Goal: Task Accomplishment & Management: Complete application form

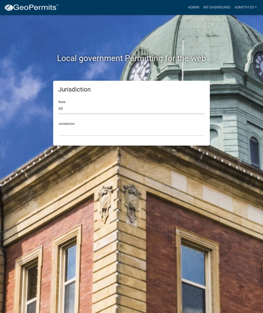
click at [94, 105] on select "All [US_STATE] [US_STATE] [US_STATE] [US_STATE] [US_STATE] [US_STATE] [US_STATE…" at bounding box center [131, 109] width 146 height 11
select select "[US_STATE]"
click at [111, 129] on select "[GEOGRAPHIC_DATA], [US_STATE][PERSON_NAME][GEOGRAPHIC_DATA], [US_STATE][PERSON_…" at bounding box center [131, 130] width 146 height 11
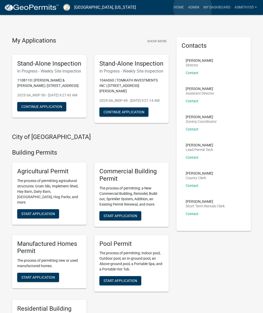
click at [192, 8] on link "Admin" at bounding box center [193, 8] width 15 height 10
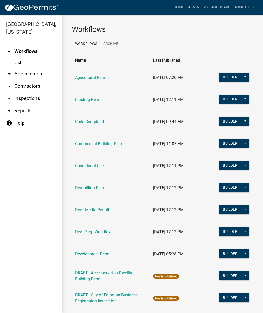
click at [33, 98] on link "arrow_drop_down Inspections" at bounding box center [31, 98] width 62 height 12
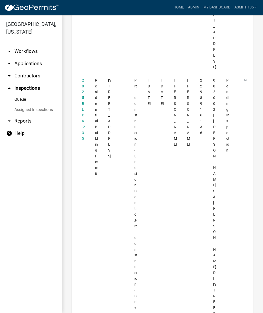
scroll to position [363, 0]
click at [82, 112] on link "2025-BLDR-235" at bounding box center [83, 111] width 3 height 63
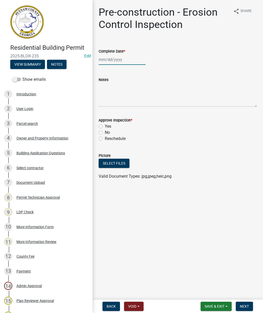
click at [113, 61] on div at bounding box center [121, 59] width 47 height 11
select select "10"
select select "2025"
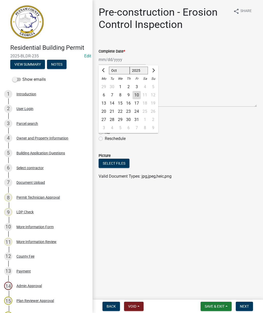
click at [114, 95] on div "7" at bounding box center [112, 95] width 8 height 8
type input "[DATE]"
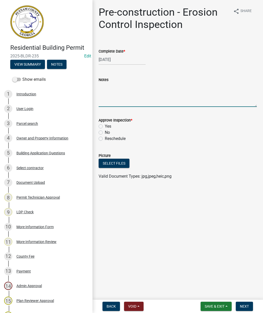
click at [117, 96] on textarea "Notes" at bounding box center [177, 95] width 158 height 24
click at [182, 88] on textarea "Inspection completed. BMP’s installed. Permit posted" at bounding box center [177, 95] width 158 height 24
type textarea "Inspection completed. BMP’s installed. Permit and site plan posted."
click at [105, 126] on label "Yes" at bounding box center [108, 126] width 6 height 6
click at [105, 126] on input "Yes" at bounding box center [106, 124] width 3 height 3
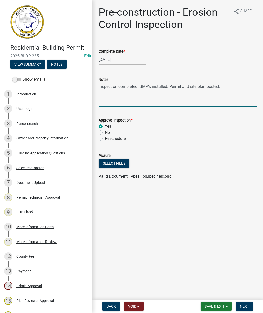
radio input "true"
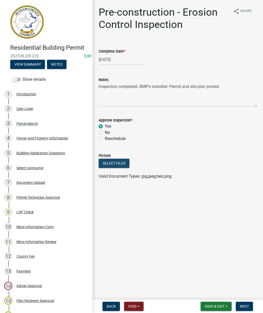
click at [113, 161] on button "Select files" at bounding box center [113, 163] width 31 height 9
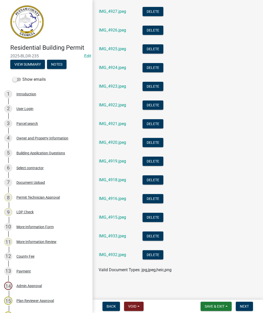
scroll to position [243, 0]
click at [113, 254] on link "IMG_4932.jpeg" at bounding box center [112, 254] width 27 height 5
click at [247, 305] on span "Next" at bounding box center [244, 306] width 9 height 4
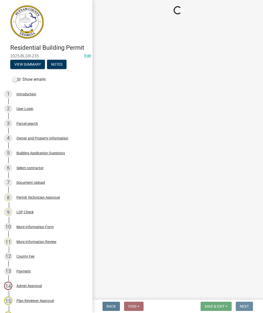
scroll to position [0, 0]
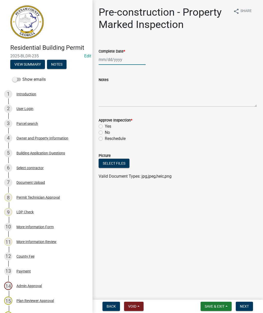
click at [115, 61] on div at bounding box center [121, 59] width 47 height 11
select select "10"
select select "2025"
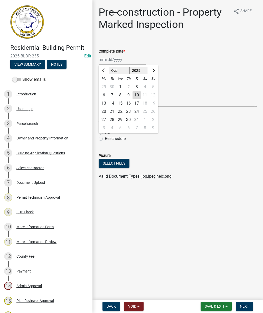
click at [112, 96] on div "7" at bounding box center [112, 95] width 8 height 8
type input "[DATE]"
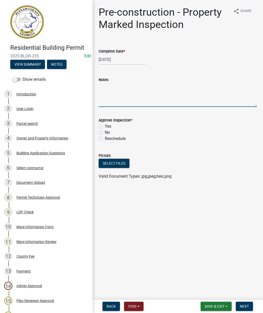
click at [110, 100] on textarea "Notes" at bounding box center [177, 95] width 158 height 24
type textarea "Approved"
click at [105, 127] on label "Yes" at bounding box center [108, 126] width 6 height 6
click at [105, 127] on input "Yes" at bounding box center [106, 124] width 3 height 3
radio input "true"
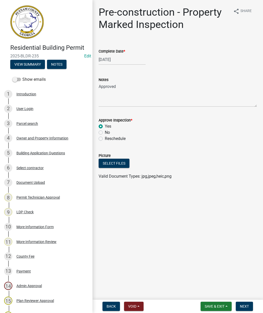
click at [115, 163] on button "Select files" at bounding box center [113, 163] width 31 height 9
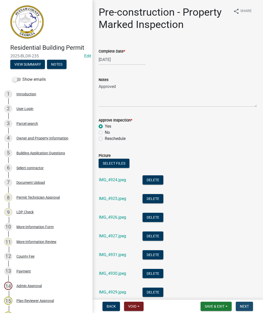
click at [246, 309] on span "Next" at bounding box center [244, 306] width 9 height 4
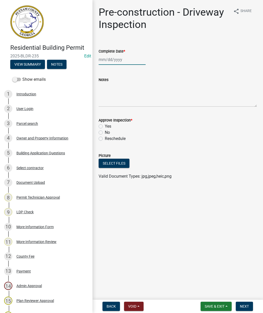
click at [124, 57] on div at bounding box center [121, 59] width 47 height 11
select select "10"
select select "2025"
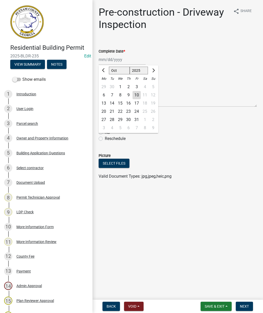
click at [113, 94] on div "7" at bounding box center [112, 95] width 8 height 8
type input "[DATE]"
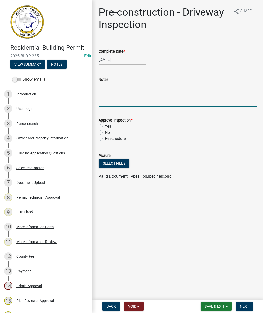
click at [117, 97] on textarea "Notes" at bounding box center [177, 95] width 158 height 24
type textarea "Approved"
click at [105, 125] on label "Yes" at bounding box center [108, 126] width 6 height 6
click at [105, 125] on input "Yes" at bounding box center [106, 124] width 3 height 3
radio input "true"
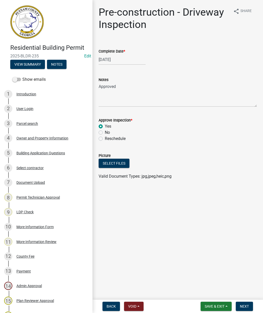
click at [113, 161] on button "Select files" at bounding box center [113, 163] width 31 height 9
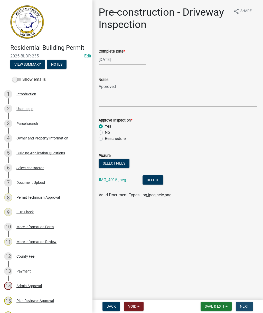
click at [248, 306] on span "Next" at bounding box center [244, 306] width 9 height 4
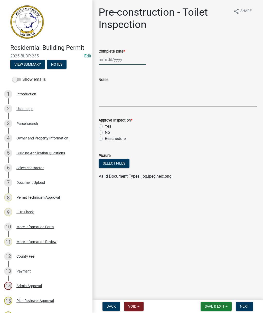
click at [124, 60] on div at bounding box center [121, 59] width 47 height 11
select select "10"
select select "2025"
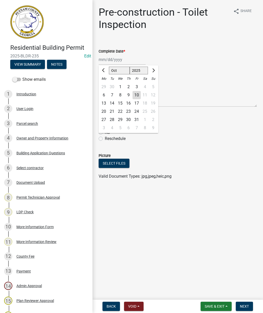
click at [112, 95] on div "7" at bounding box center [112, 95] width 8 height 8
type input "[DATE]"
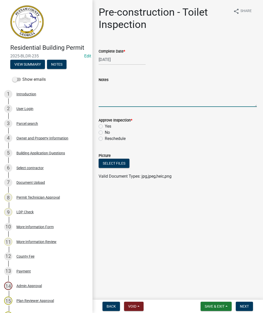
click at [117, 99] on textarea "Notes" at bounding box center [177, 95] width 158 height 24
type textarea "Approved"
click at [105, 126] on label "Yes" at bounding box center [108, 126] width 6 height 6
click at [105, 126] on input "Yes" at bounding box center [106, 124] width 3 height 3
radio input "true"
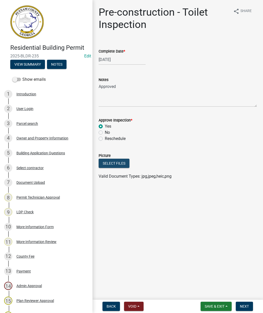
click at [114, 162] on button "Select files" at bounding box center [113, 163] width 31 height 9
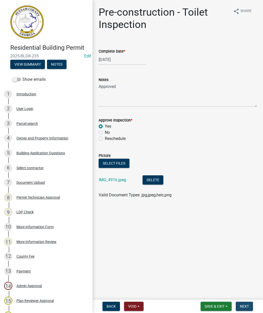
click at [247, 306] on span "Next" at bounding box center [244, 306] width 9 height 4
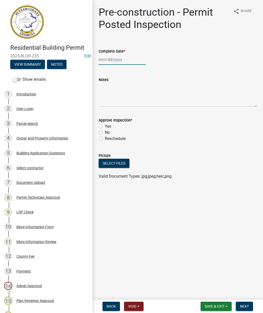
click at [115, 60] on div at bounding box center [121, 59] width 47 height 11
select select "10"
select select "2025"
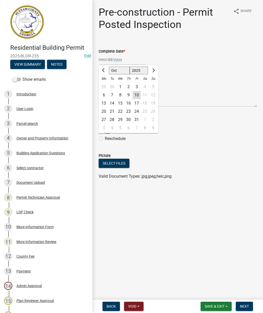
click at [113, 94] on div "7" at bounding box center [112, 95] width 8 height 8
type input "[DATE]"
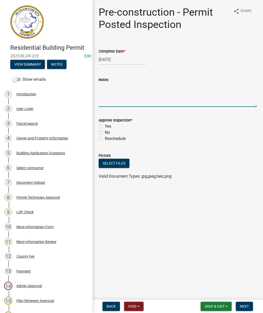
click at [120, 98] on textarea "Notes" at bounding box center [177, 95] width 158 height 24
click at [105, 126] on label "Yes" at bounding box center [108, 126] width 6 height 6
click at [105, 126] on input "Yes" at bounding box center [106, 124] width 3 height 3
radio input "true"
click at [121, 94] on textarea "Notes" at bounding box center [177, 95] width 158 height 24
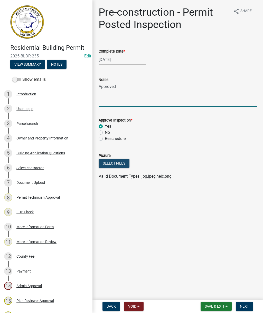
type textarea "Approved"
click at [117, 163] on button "Select files" at bounding box center [113, 163] width 31 height 9
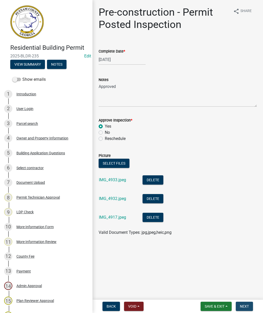
click at [246, 306] on span "Next" at bounding box center [244, 306] width 9 height 4
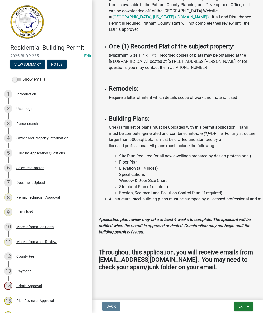
scroll to position [804, 0]
click at [241, 305] on span "Exit" at bounding box center [241, 306] width 7 height 4
click at [227, 292] on button "Save & Exit" at bounding box center [232, 293] width 41 height 12
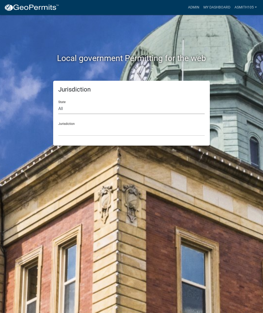
click at [99, 106] on select "All [US_STATE] [US_STATE] [US_STATE] [US_STATE] [US_STATE] [US_STATE] [US_STATE…" at bounding box center [131, 109] width 146 height 11
select select "[US_STATE]"
click at [101, 129] on select "[GEOGRAPHIC_DATA], [US_STATE][PERSON_NAME][GEOGRAPHIC_DATA], [US_STATE][PERSON_…" at bounding box center [131, 130] width 146 height 11
click at [122, 129] on select "[GEOGRAPHIC_DATA], [US_STATE][PERSON_NAME][GEOGRAPHIC_DATA], [US_STATE][PERSON_…" at bounding box center [131, 130] width 146 height 11
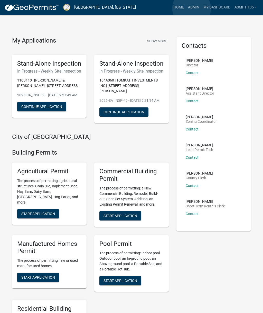
click at [191, 9] on link "Admin" at bounding box center [193, 8] width 15 height 10
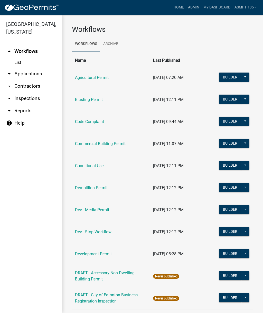
click at [31, 74] on link "arrow_drop_down Applications" at bounding box center [31, 74] width 62 height 12
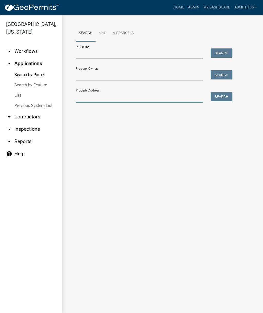
click at [107, 94] on input "Property Address:" at bounding box center [139, 97] width 127 height 11
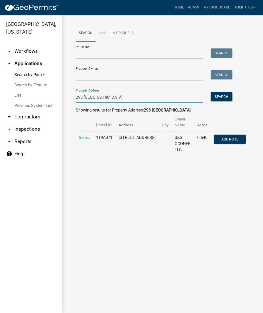
type input "298 west River bend"
click at [85, 139] on span "Select" at bounding box center [84, 137] width 11 height 5
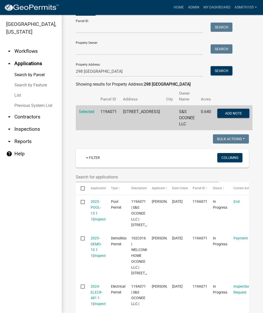
scroll to position [27, 0]
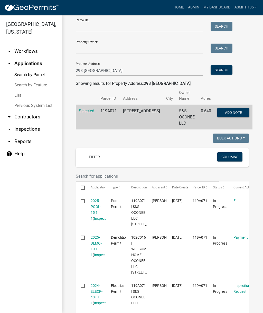
click at [99, 206] on link "2025-POOL-15 1 1" at bounding box center [96, 210] width 11 height 22
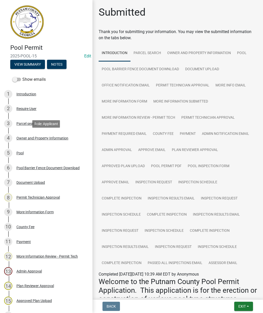
click at [46, 138] on div "Owner and Property Information" at bounding box center [42, 138] width 52 height 4
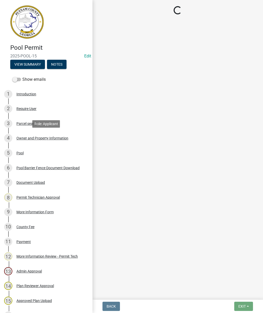
select select "a6b90f04-145f-43dc-a4e6-6d5ec8e28ec9"
select select "83394b22-4a11-496c-8e5c-75ade2e72faf"
select select "95c2f08d-bd21-40ac-acc0-bf0ad2ba7c20"
select select "6f1acead-4b1a-4680-ba5d-beeb03d30465"
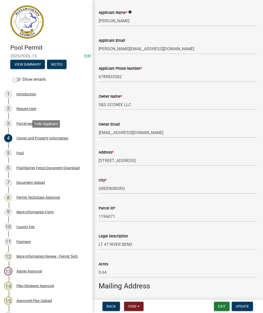
scroll to position [42, 0]
